Goal: Communication & Community: Answer question/provide support

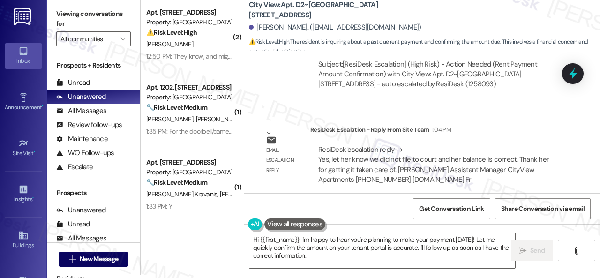
scroll to position [8709, 0]
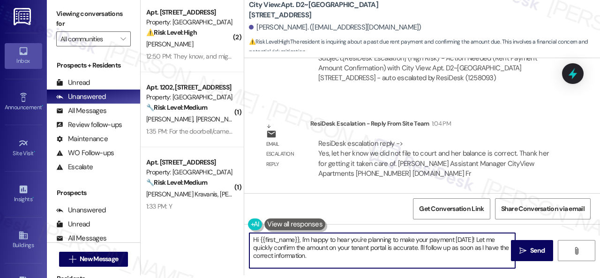
drag, startPoint x: 301, startPoint y: 236, endPoint x: 327, endPoint y: 257, distance: 33.4
click at [327, 257] on textarea "Hi {{first_name}}, I'm happy to hear you're planning to make your payment [DATE…" at bounding box center [382, 250] width 266 height 35
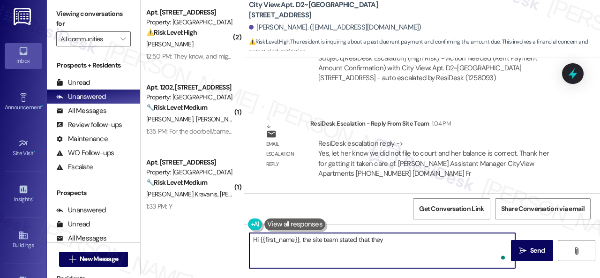
paste textarea "did not file to court and her balance is correct. Thank her for getting it take…"
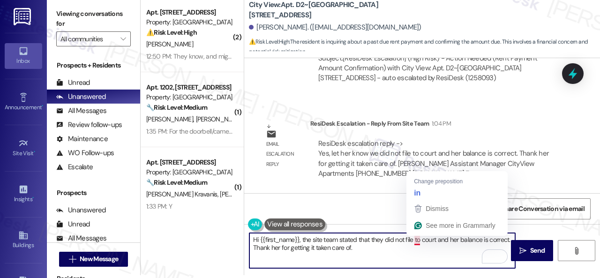
click at [414, 238] on textarea "Hi {{first_name}}, the site team stated that they did not file to court and her…" at bounding box center [382, 250] width 266 height 35
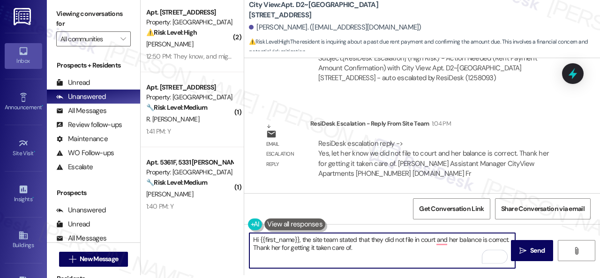
click at [451, 240] on textarea "Hi {{first_name}}, the site team stated that they did not file in court and her…" at bounding box center [382, 250] width 266 height 35
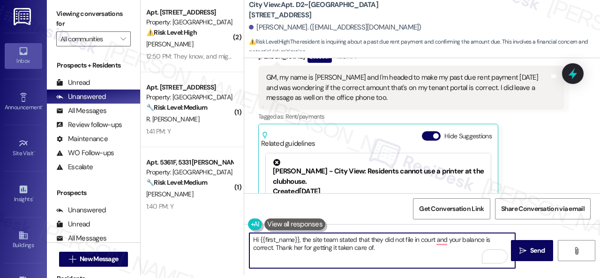
scroll to position [8288, 0]
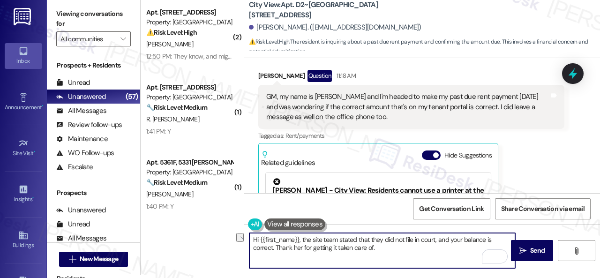
drag, startPoint x: 304, startPoint y: 246, endPoint x: 280, endPoint y: 250, distance: 23.7
click at [280, 250] on textarea "Hi {{first_name}}, the site team stated that they did not file in court, and yo…" at bounding box center [382, 250] width 266 height 35
type textarea "Hi {{first_name}}, the site team stated that they did not file in court, and yo…"
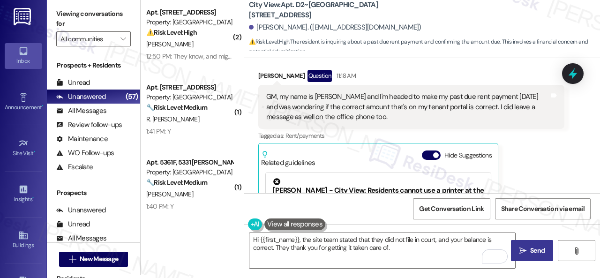
click at [530, 253] on span "Send" at bounding box center [537, 250] width 15 height 10
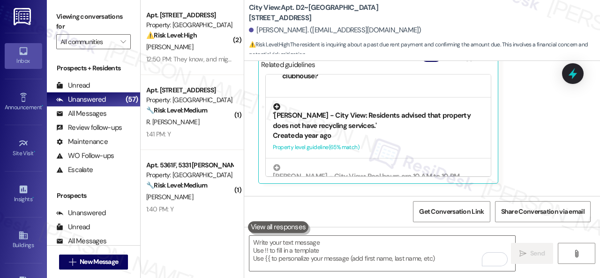
scroll to position [130, 0]
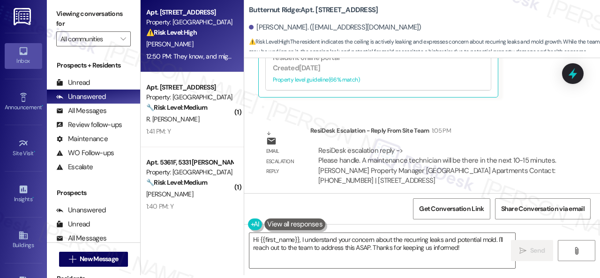
scroll to position [3556, 0]
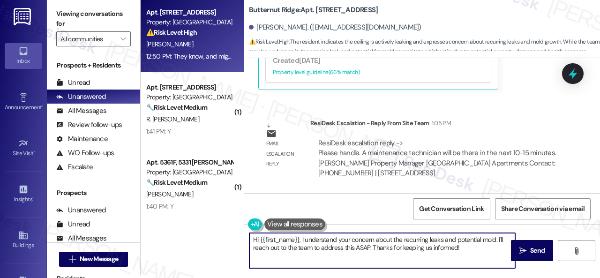
drag, startPoint x: 301, startPoint y: 240, endPoint x: 487, endPoint y: 256, distance: 186.7
click at [487, 256] on textarea "Hi {{first_name}}, I understand your concern about the recurring leaks and pote…" at bounding box center [382, 250] width 266 height 35
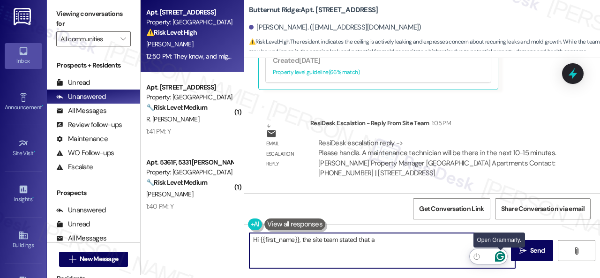
paste textarea "maintenance technician will be there"
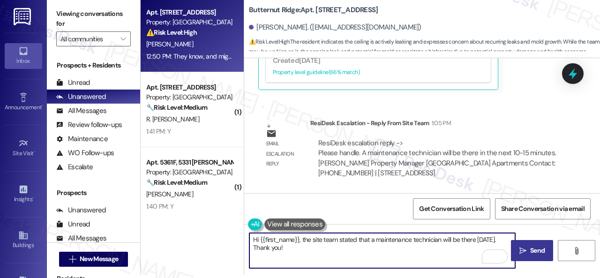
type textarea "Hi {{first_name}}, the site team stated that a maintenance technician will be t…"
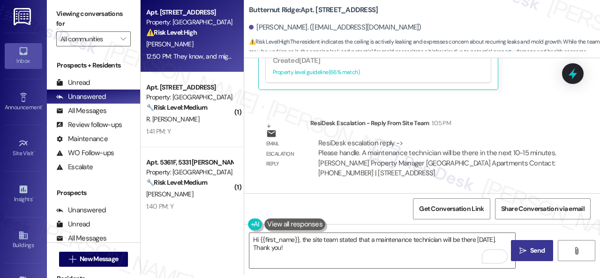
click at [519, 255] on button " Send" at bounding box center [532, 250] width 42 height 21
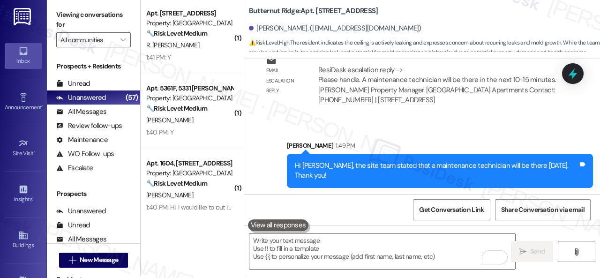
scroll to position [3, 0]
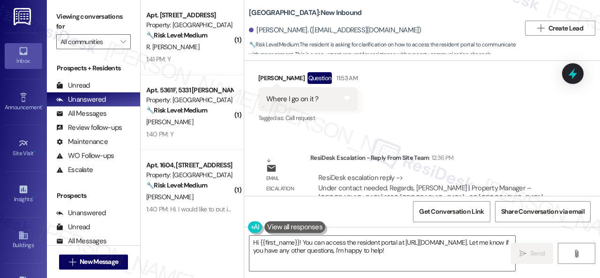
scroll to position [11541, 0]
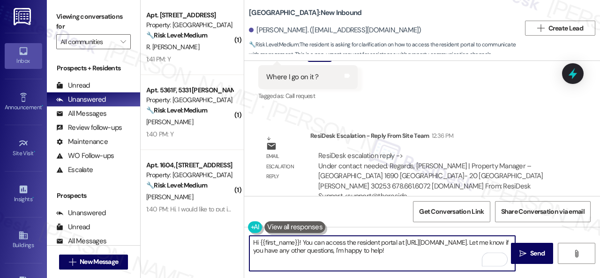
drag, startPoint x: 249, startPoint y: 244, endPoint x: 381, endPoint y: 255, distance: 132.6
click at [383, 255] on textarea "Hi {{first_name}}! You can access the resident portal at [URL][DOMAIN_NAME]. Le…" at bounding box center [382, 253] width 266 height 35
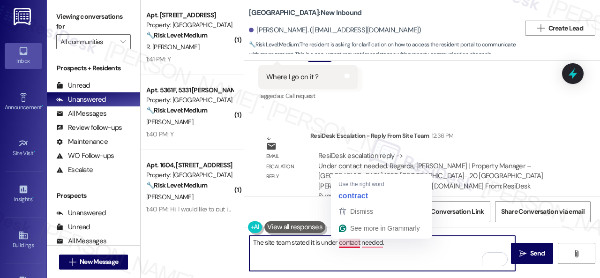
click at [342, 245] on textarea "The site team stated it is under contact needed." at bounding box center [382, 253] width 266 height 35
click at [338, 239] on textarea "The site team stated it is under contact needed." at bounding box center [382, 253] width 266 height 35
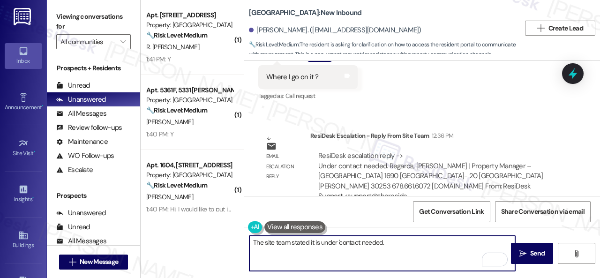
click at [386, 241] on textarea "The site team stated it is under 'contact needed." at bounding box center [382, 253] width 266 height 35
type textarea "The site team stated it is under 'contact needed.'"
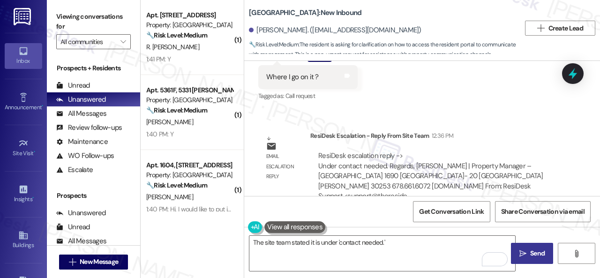
click at [522, 253] on icon "" at bounding box center [522, 253] width 7 height 7
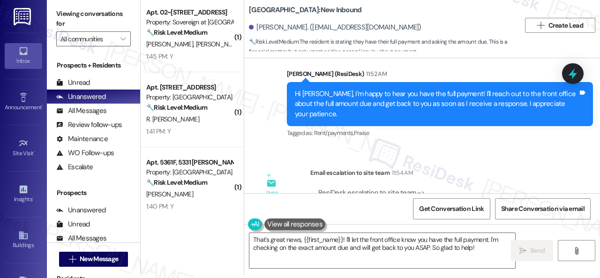
scroll to position [12661, 0]
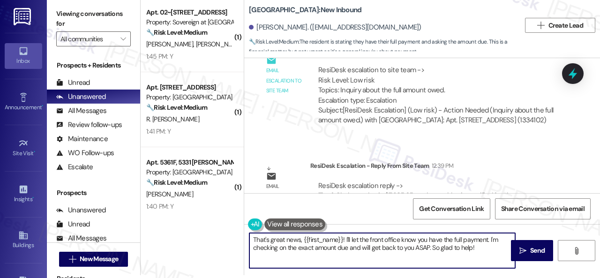
drag, startPoint x: 476, startPoint y: 249, endPoint x: 371, endPoint y: 127, distance: 161.4
click at [189, 183] on div "( 1 ) Apt. 02~202, 13310 Melrose Lane Property: Sovereign at Overland Park 🔧 Ri…" at bounding box center [370, 136] width 459 height 278
paste textarea "Hey, I have an update on your concern. The site team has stated that the full b…"
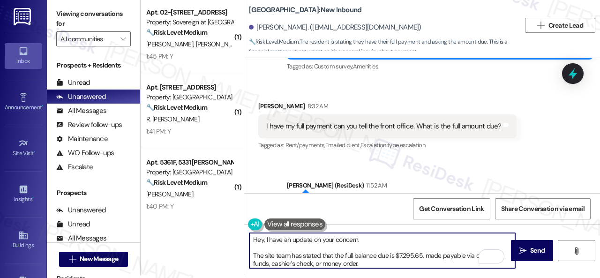
scroll to position [0, 0]
type textarea "Hey, I have an update on your concern. The site team has stated that the full b…"
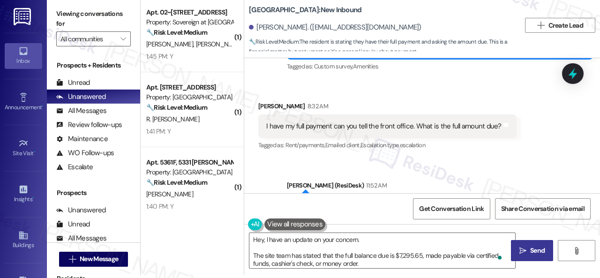
click at [525, 253] on span " Send" at bounding box center [532, 250] width 30 height 10
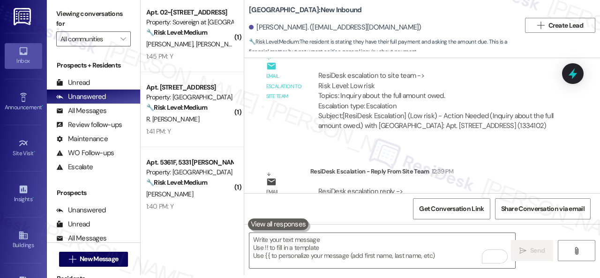
scroll to position [12661, 0]
